Goal: Find specific page/section: Find specific page/section

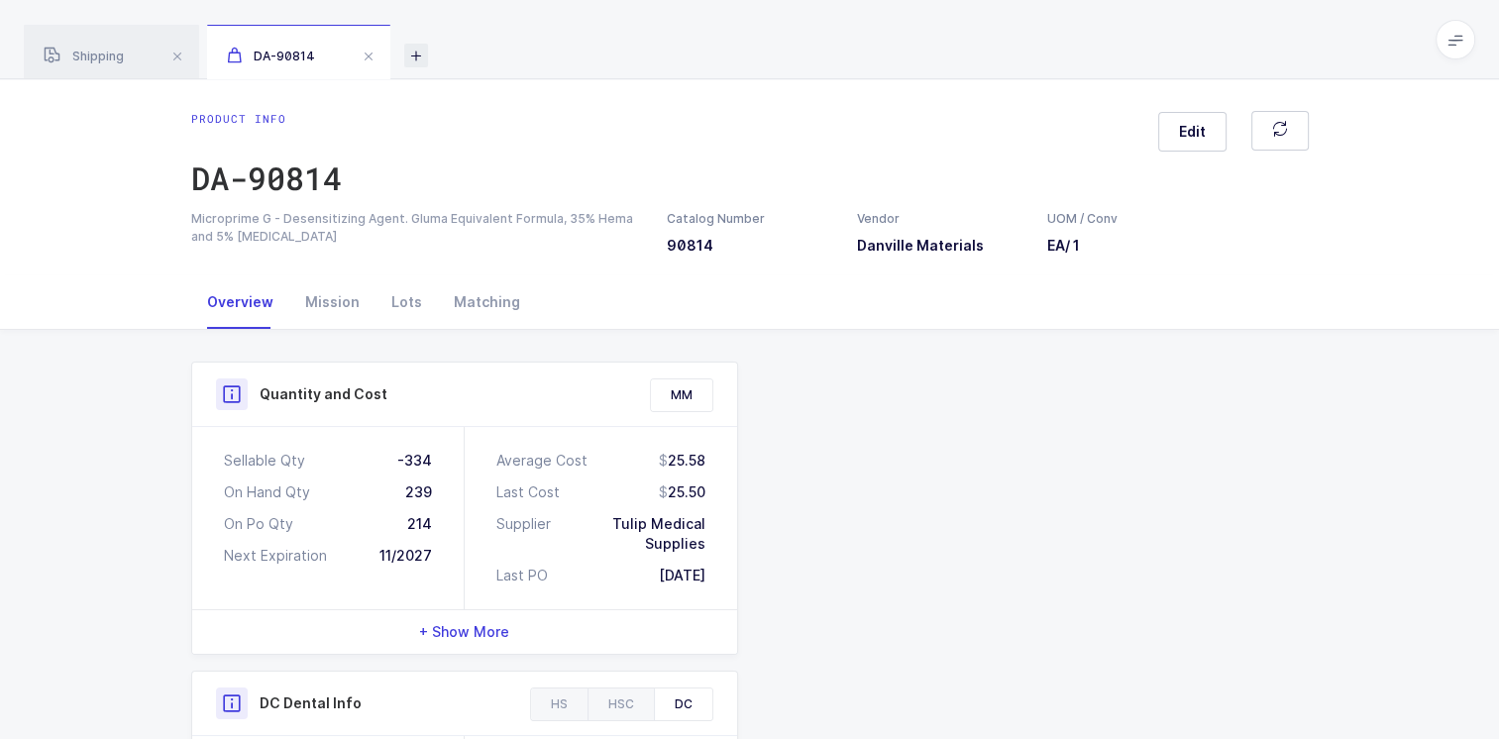
click at [415, 56] on icon at bounding box center [416, 56] width 24 height 24
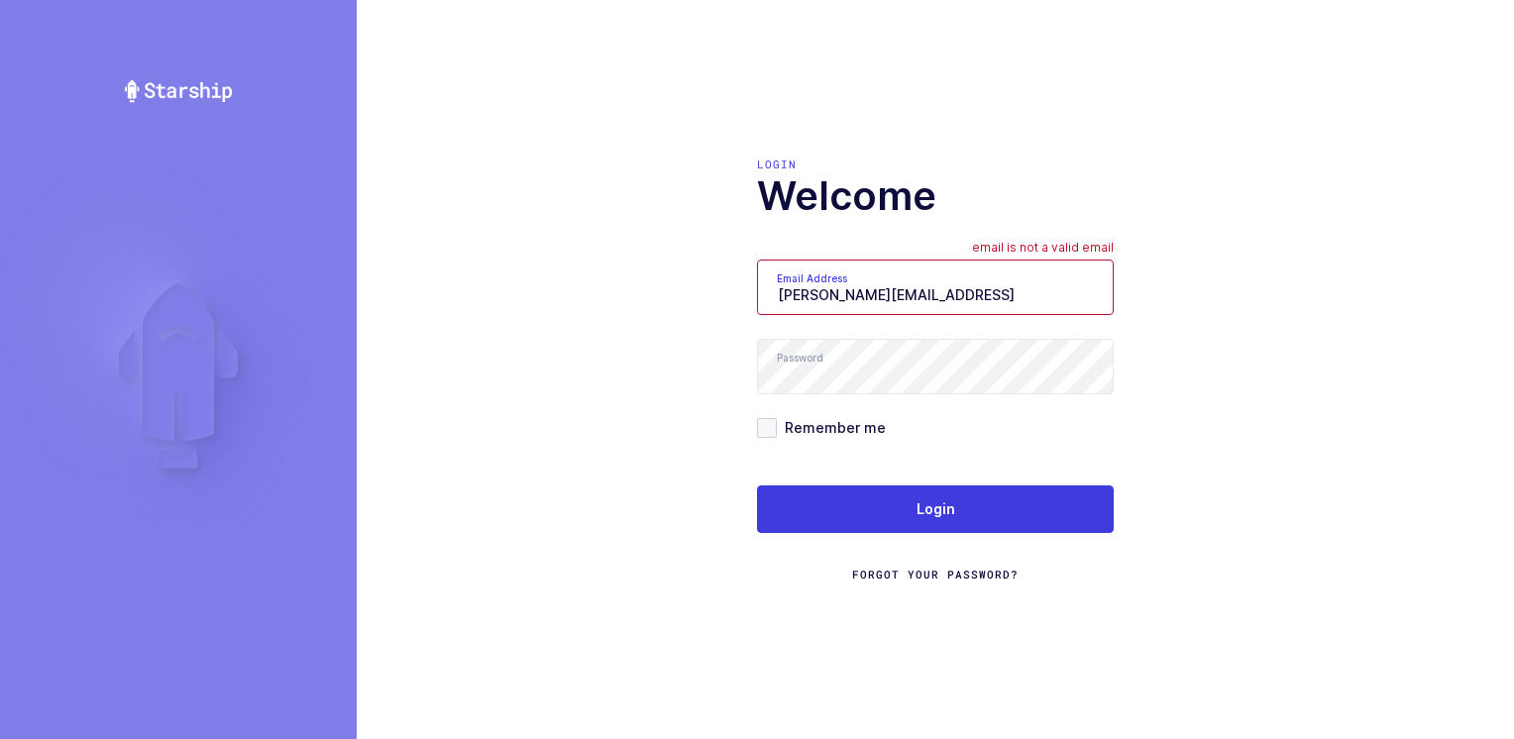
type input "Moshe@valstardental.com"
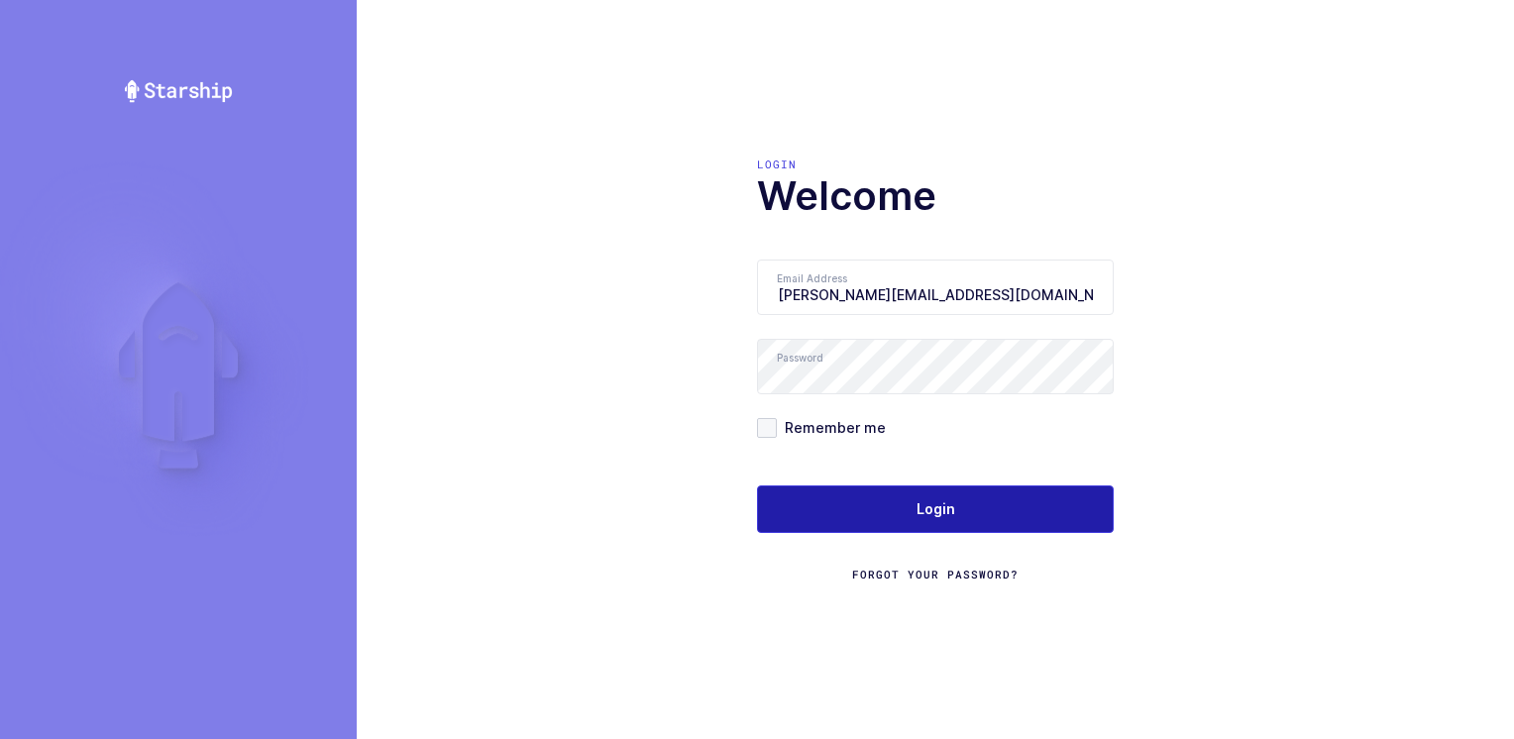
click at [887, 500] on button "Login" at bounding box center [935, 510] width 357 height 48
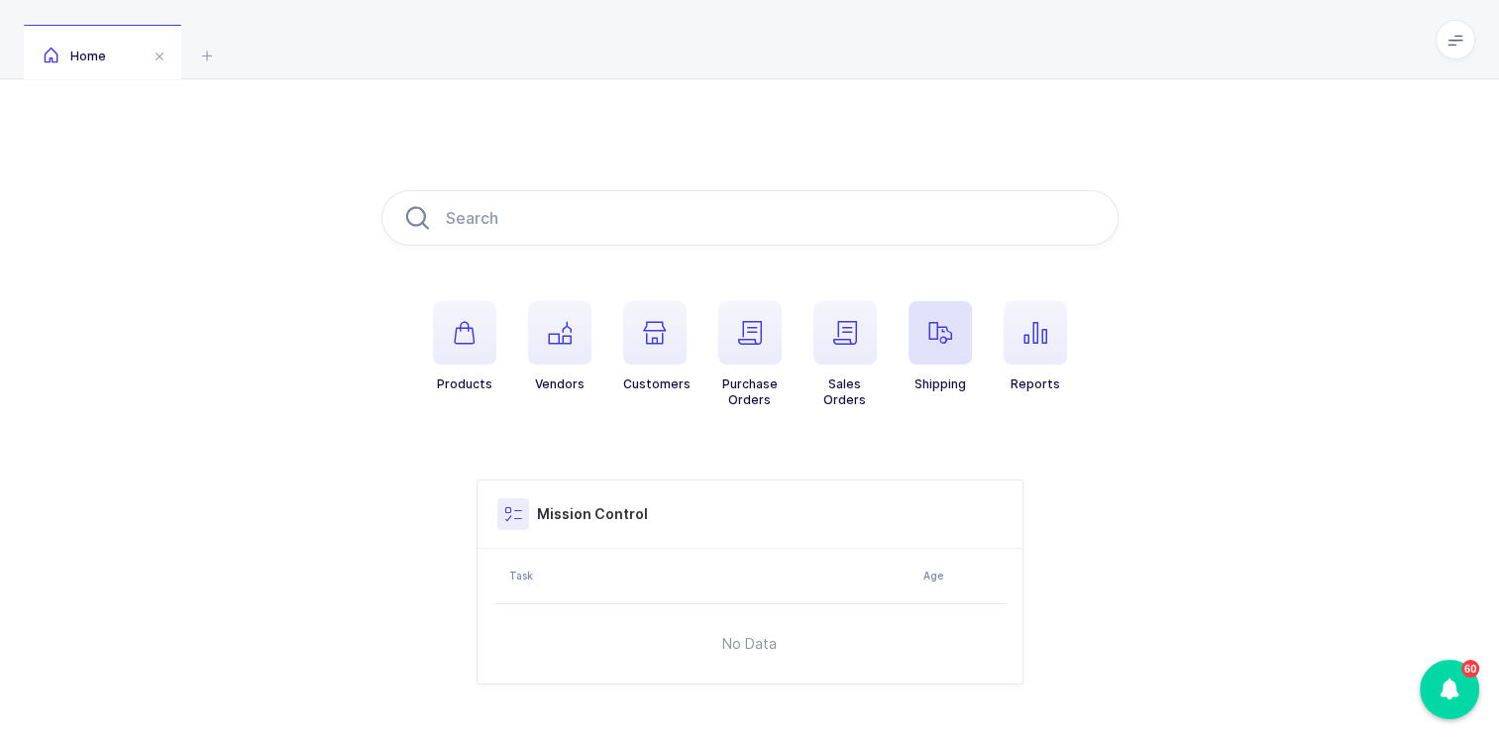
click at [944, 339] on icon "button" at bounding box center [941, 333] width 24 height 24
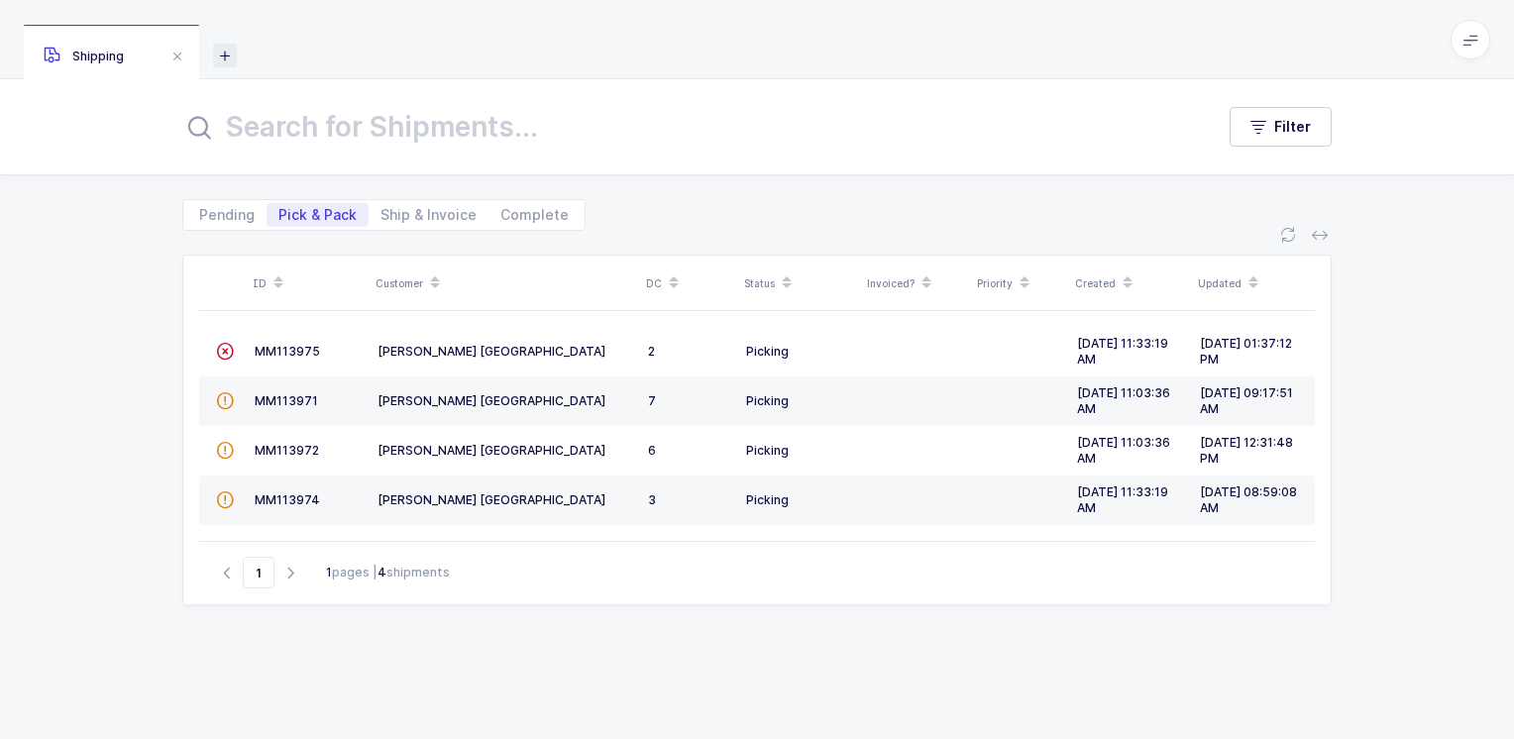
click at [222, 50] on icon at bounding box center [225, 56] width 24 height 24
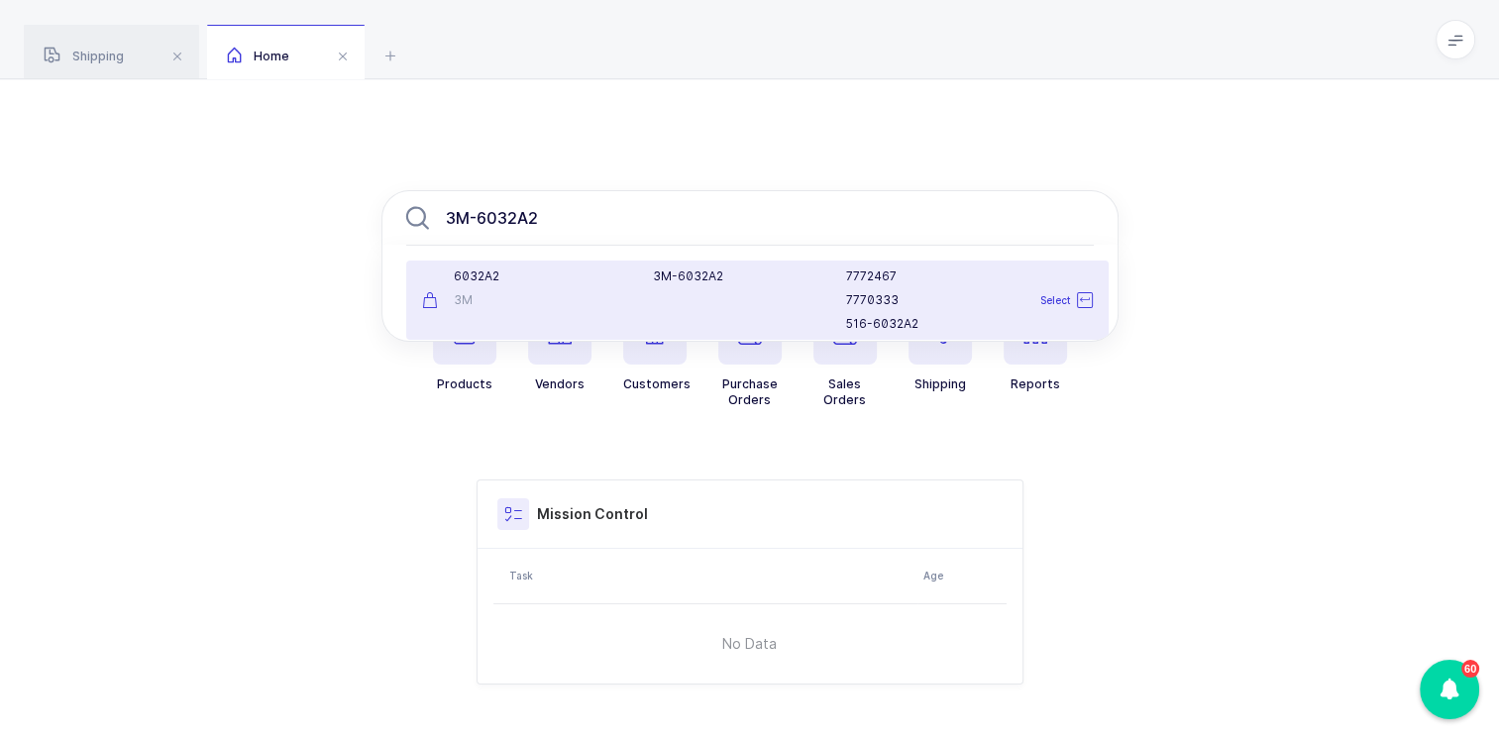
type input "3M-6032A2"
click at [519, 283] on div "6032A2" at bounding box center [526, 277] width 208 height 16
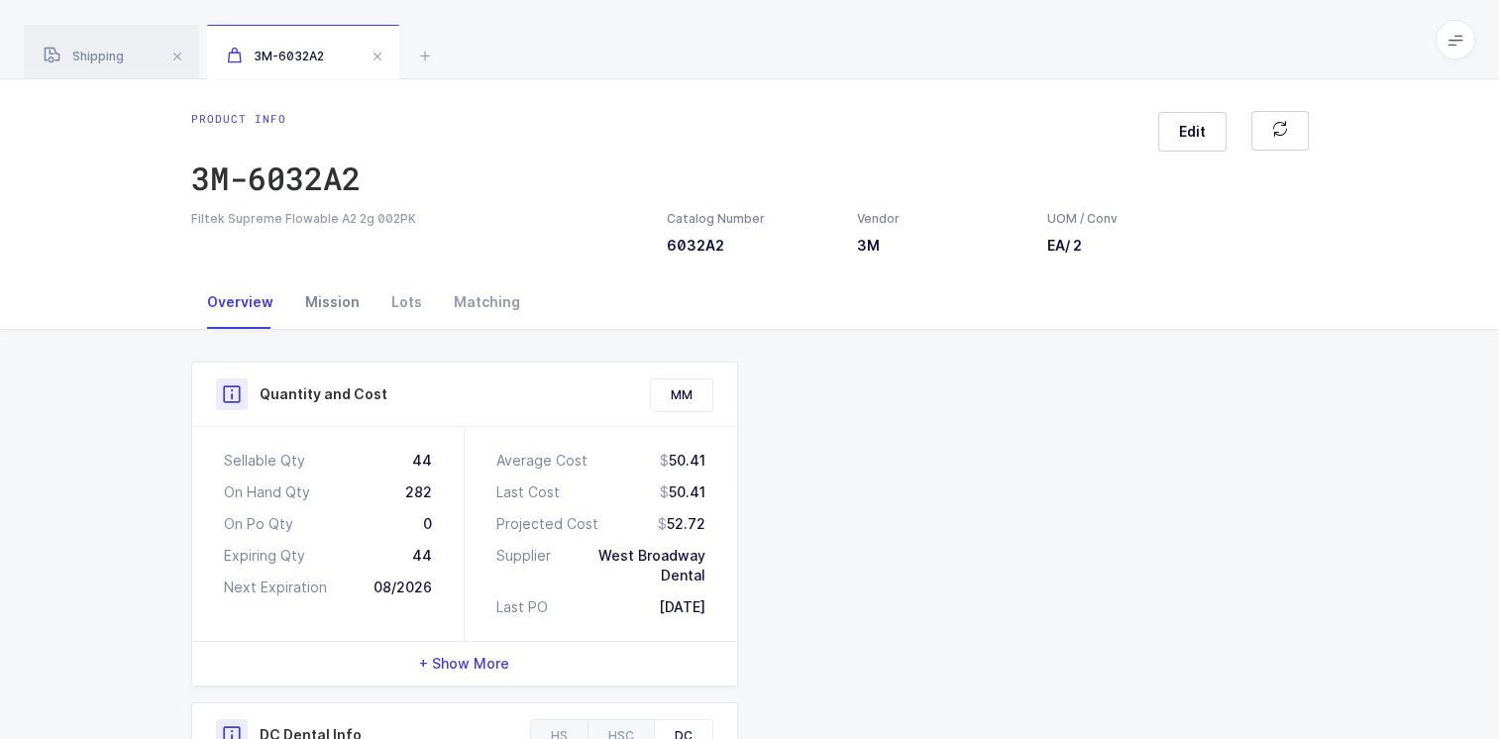
click at [322, 302] on div "Mission" at bounding box center [332, 302] width 86 height 54
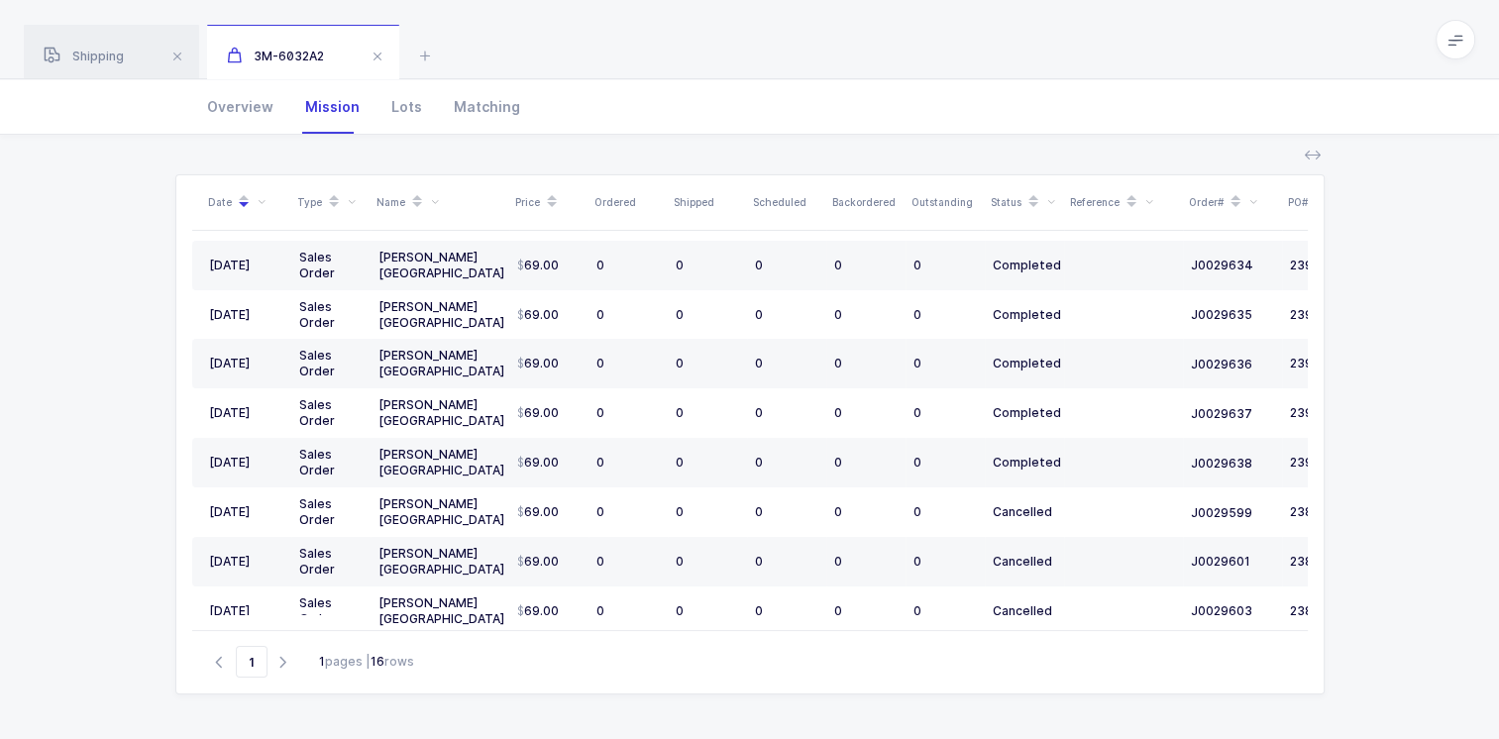
scroll to position [127, 0]
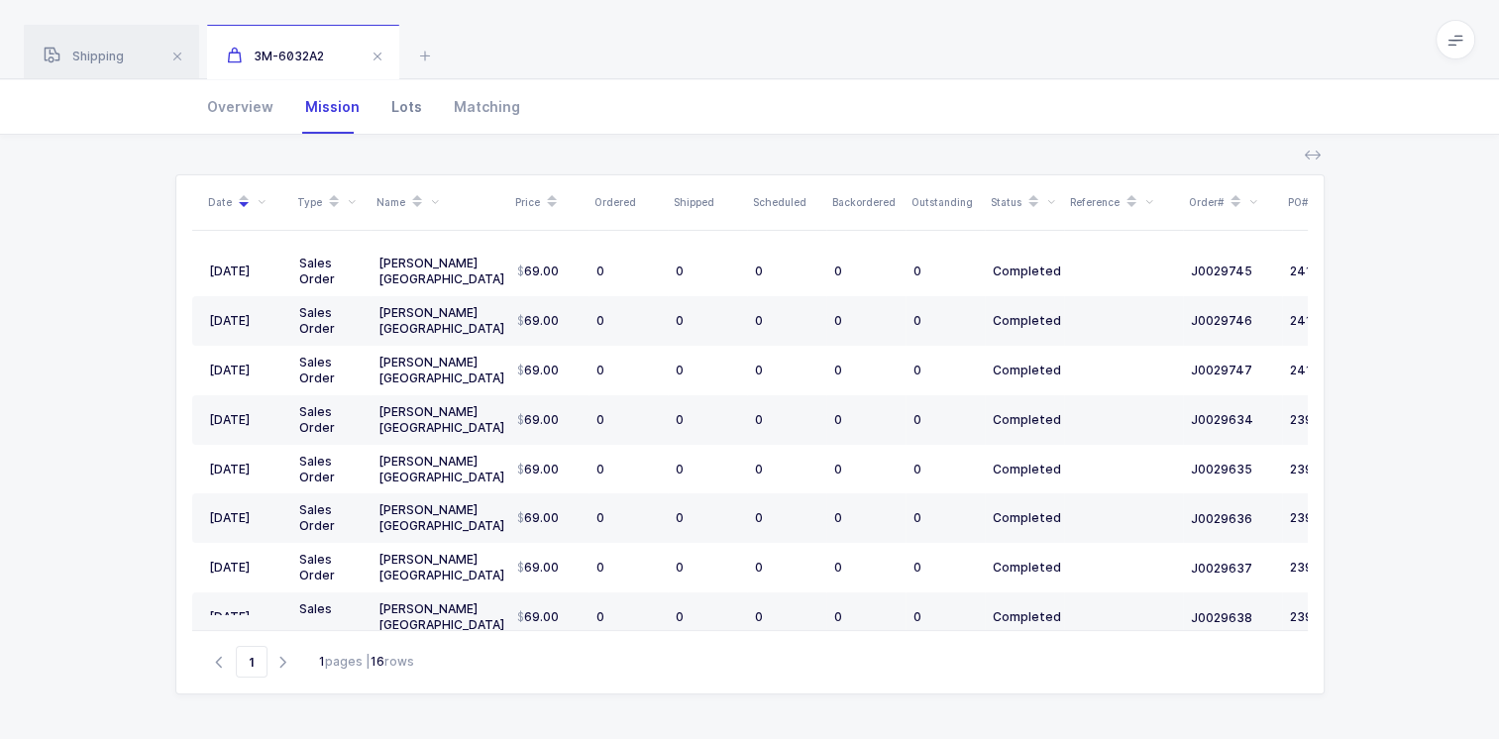
click at [404, 109] on div "Lots" at bounding box center [407, 107] width 62 height 54
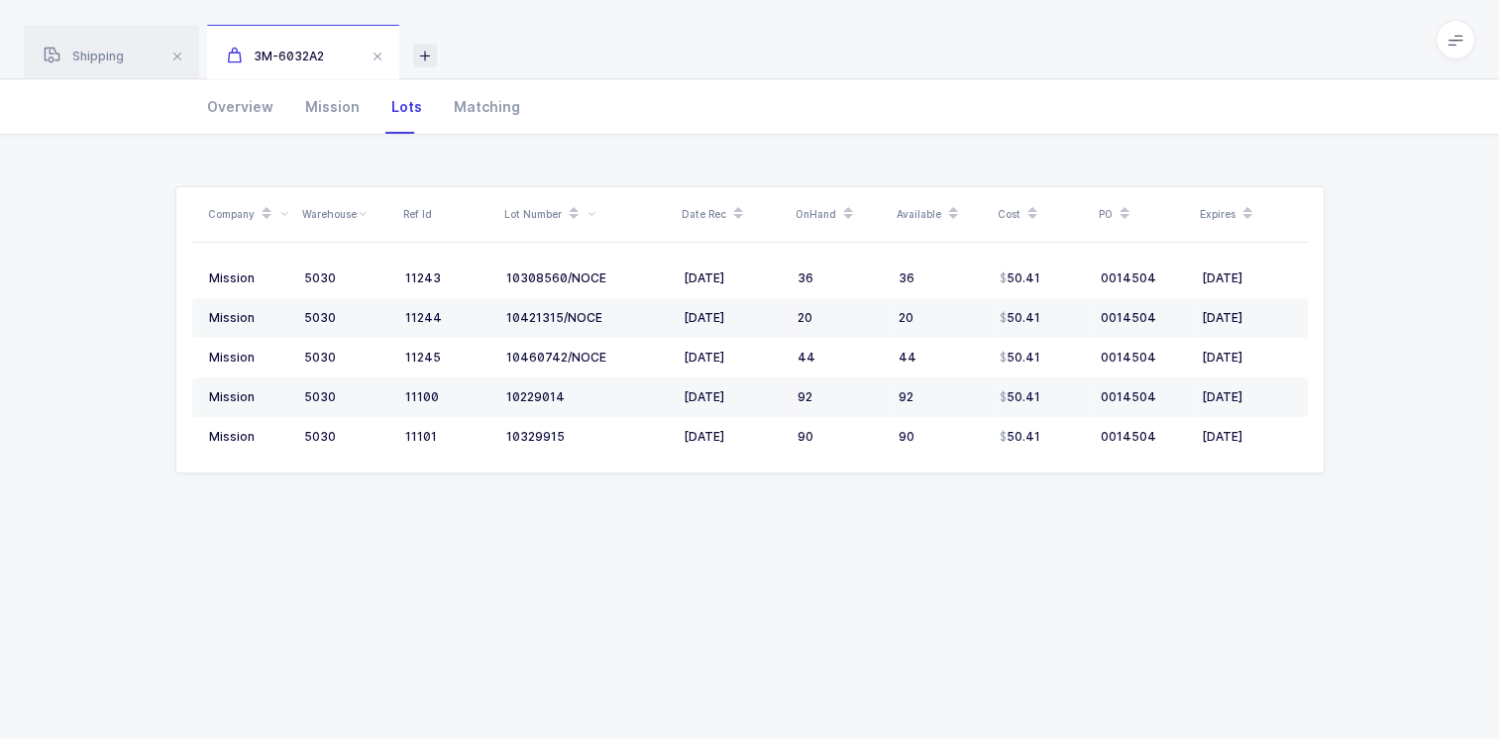
click at [426, 56] on icon at bounding box center [425, 56] width 24 height 24
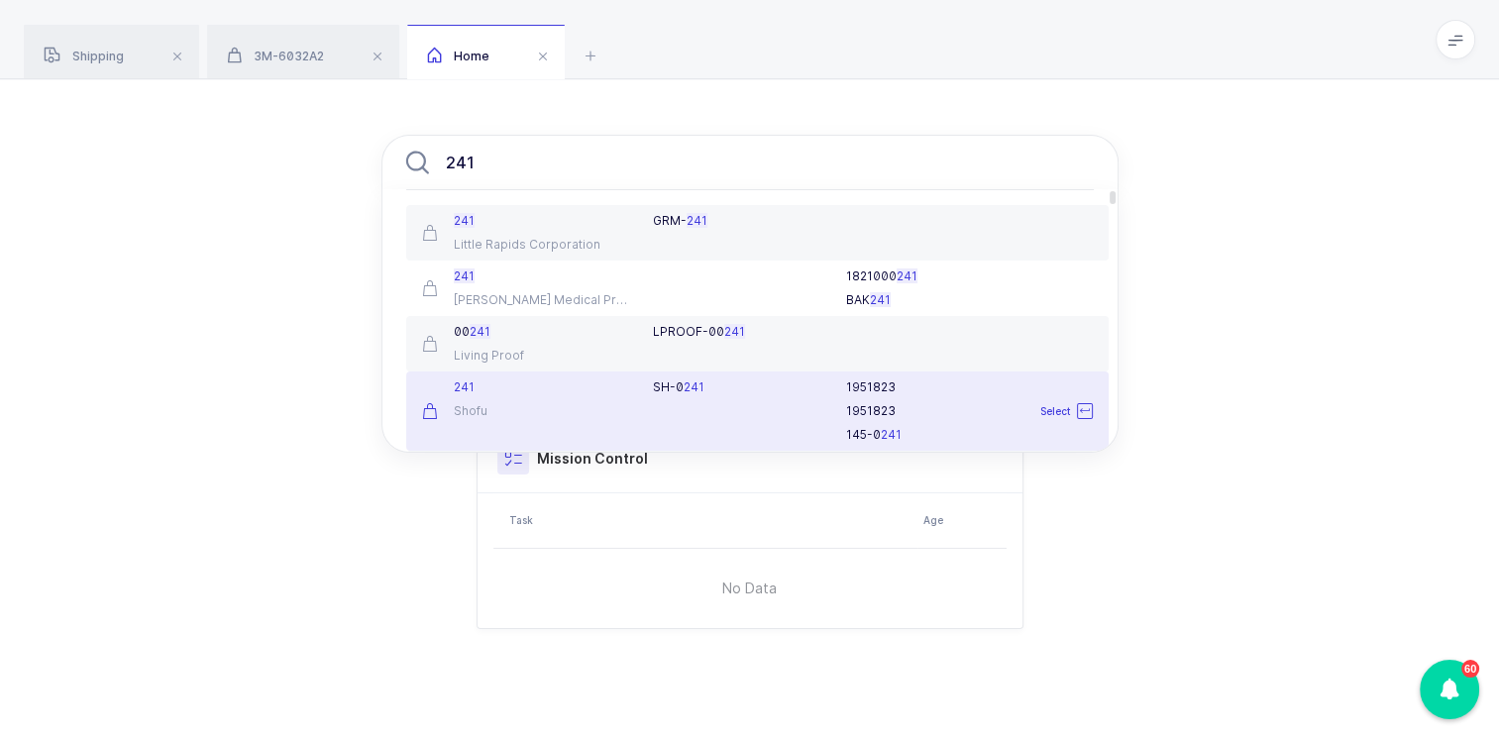
type input "241"
click at [511, 394] on div "241" at bounding box center [526, 388] width 208 height 16
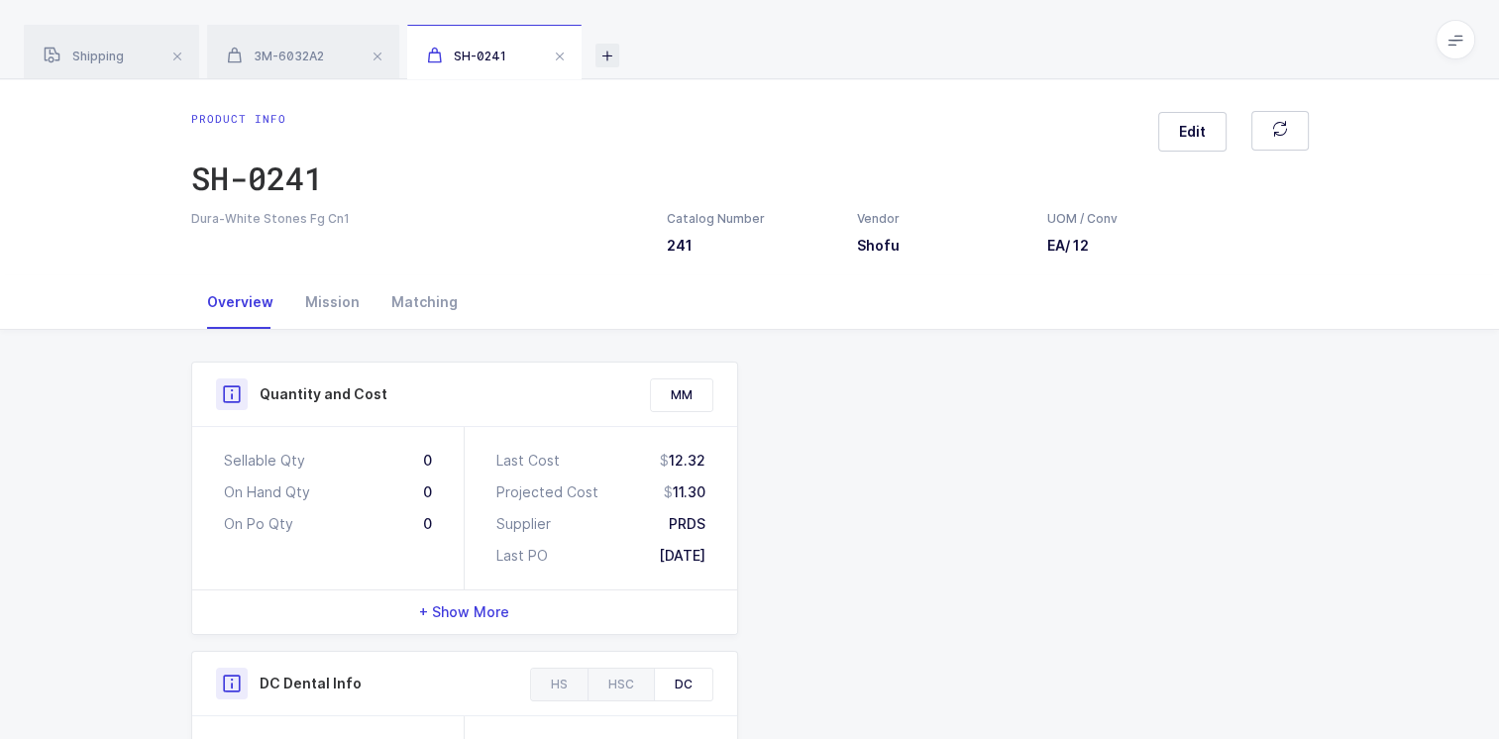
click at [612, 51] on icon at bounding box center [608, 56] width 24 height 24
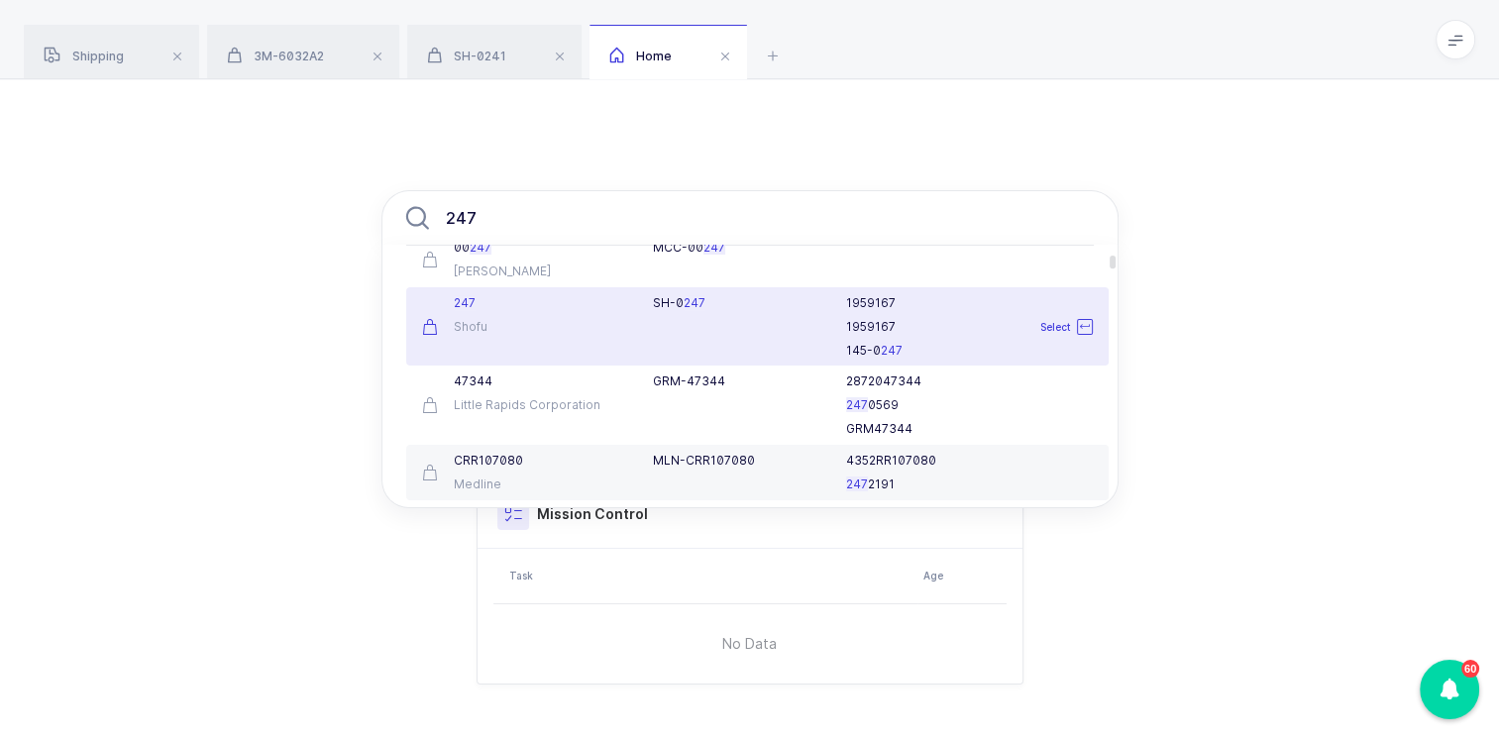
type input "247"
click at [533, 324] on div "Shofu" at bounding box center [526, 326] width 208 height 16
